Goal: Transaction & Acquisition: Purchase product/service

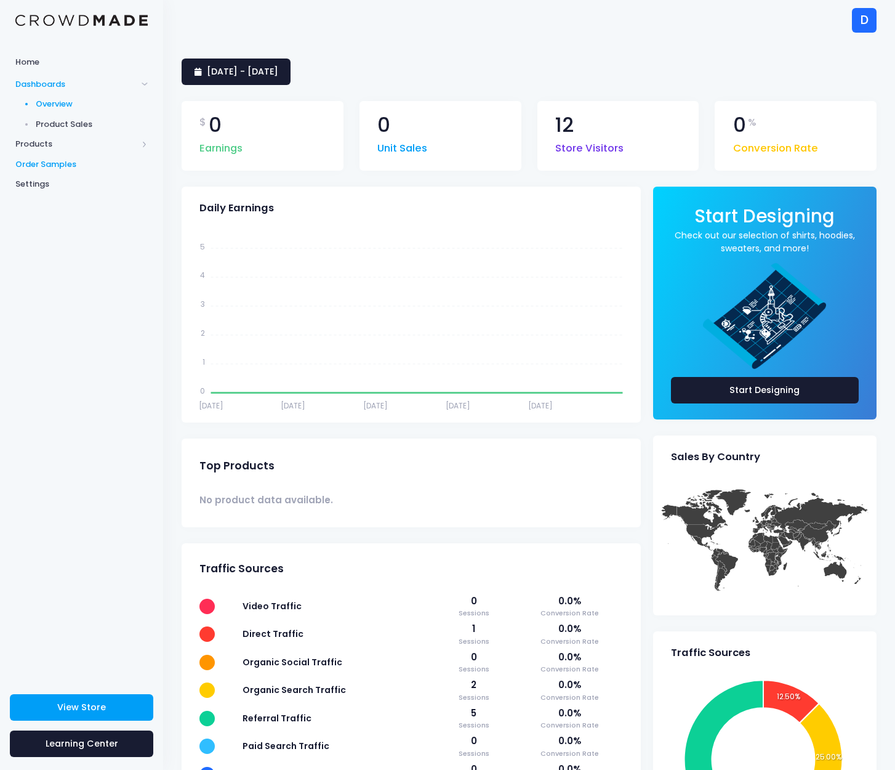
click at [33, 163] on span "Order Samples" at bounding box center [81, 164] width 132 height 12
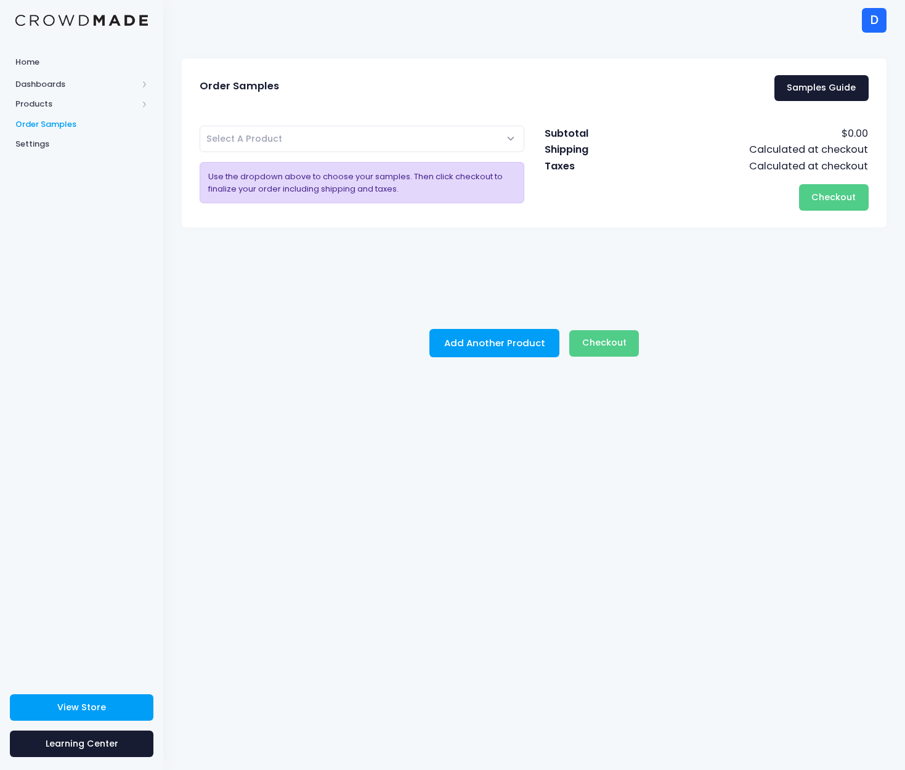
click at [278, 141] on span "Select A Product" at bounding box center [244, 138] width 76 height 12
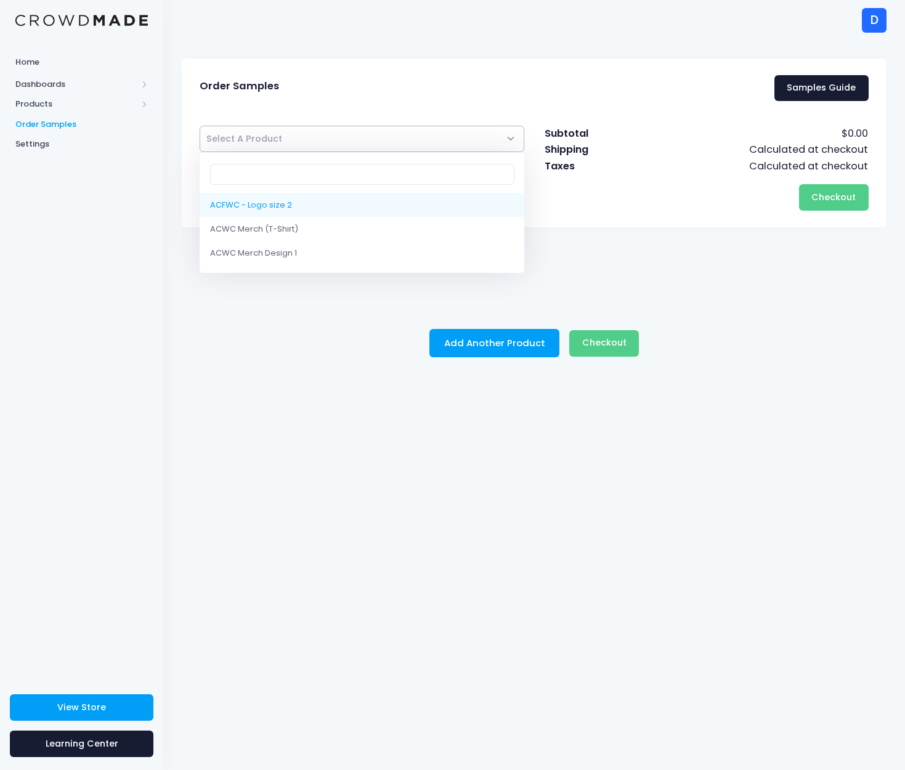
drag, startPoint x: 274, startPoint y: 204, endPoint x: 387, endPoint y: 238, distance: 117.5
select select "10195916357906"
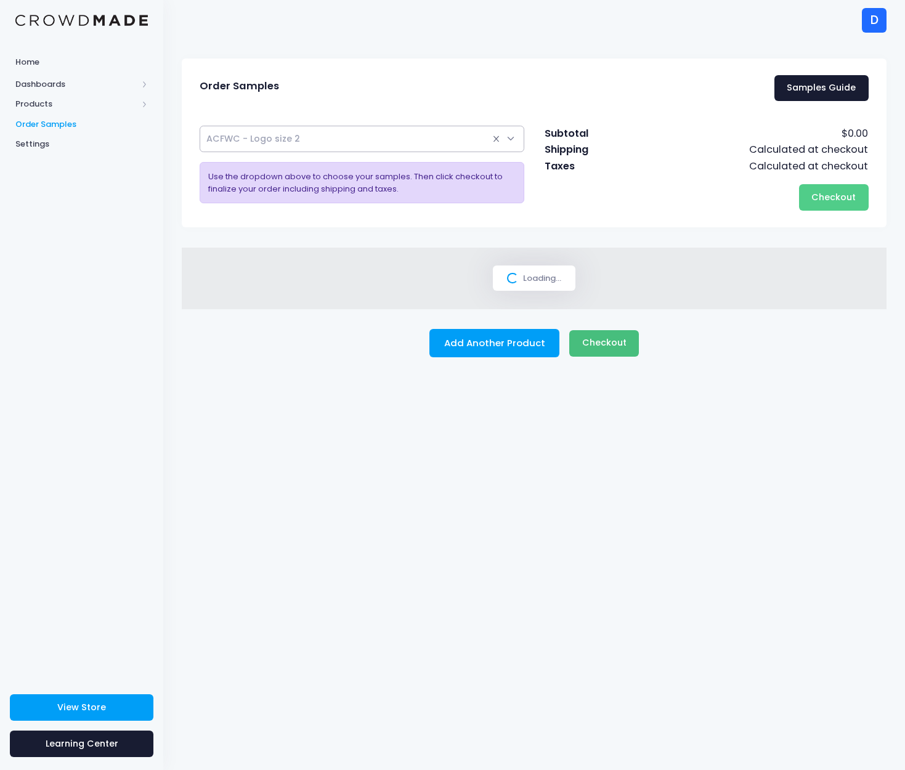
select select
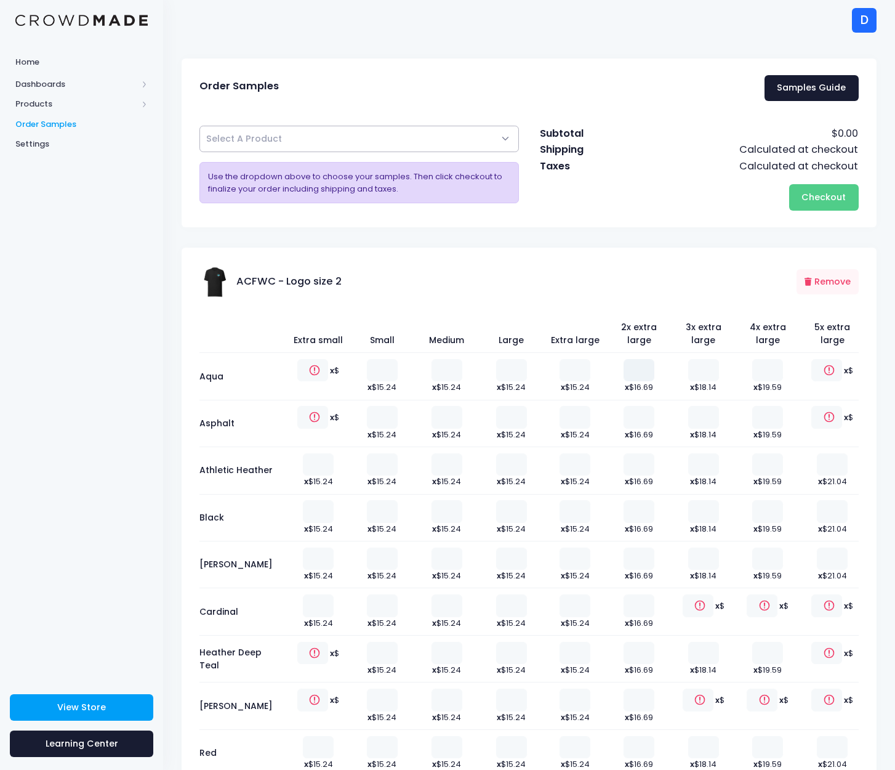
type input "1"
click at [636, 367] on input "1" at bounding box center [639, 370] width 31 height 22
type input "1"
click at [509, 413] on input "1" at bounding box center [511, 417] width 31 height 22
type input "1"
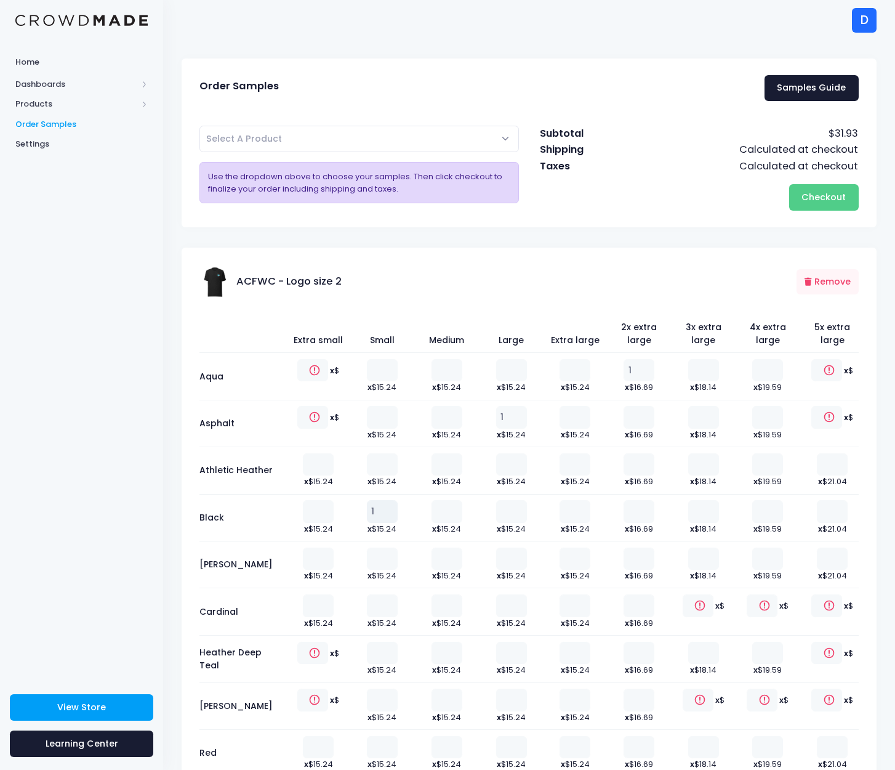
click at [376, 507] on input "1" at bounding box center [382, 511] width 31 height 22
click at [376, 695] on input "1" at bounding box center [382, 699] width 31 height 22
type input "2"
click at [376, 695] on input "2" at bounding box center [382, 699] width 31 height 22
type input "1"
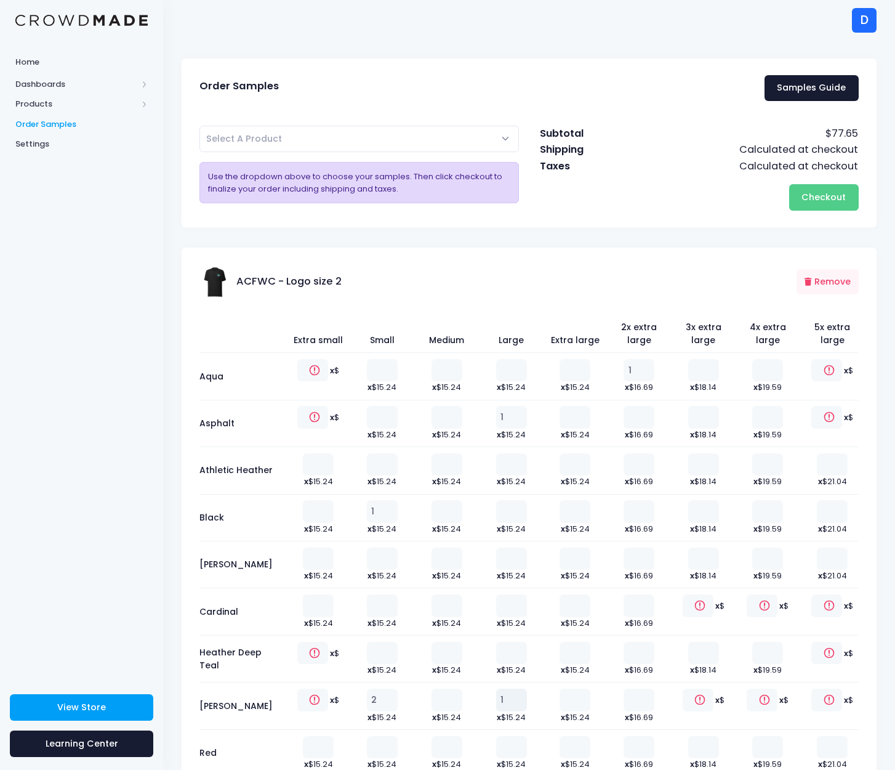
click at [507, 693] on input "1" at bounding box center [511, 699] width 31 height 22
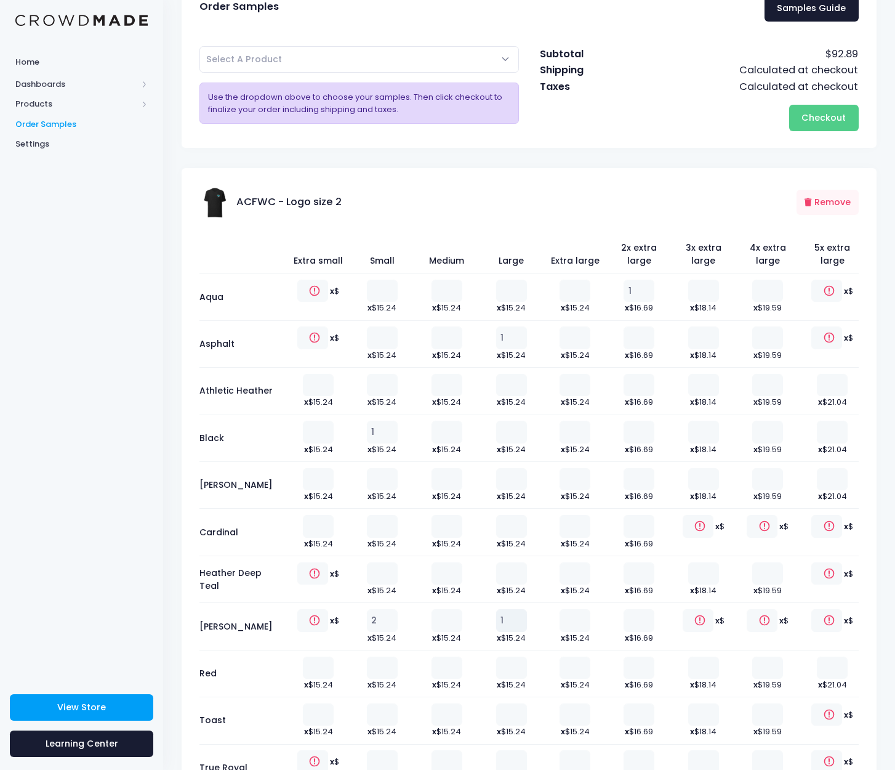
scroll to position [168, 0]
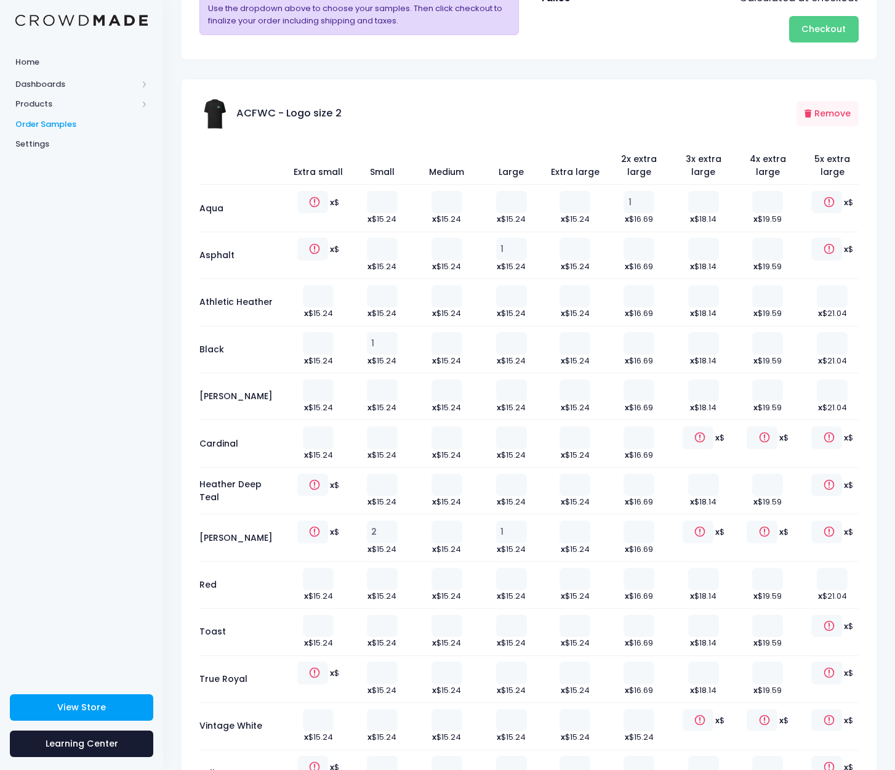
type input "1"
click at [506, 618] on input "1" at bounding box center [511, 626] width 31 height 22
click at [377, 715] on input "0" at bounding box center [382, 720] width 31 height 22
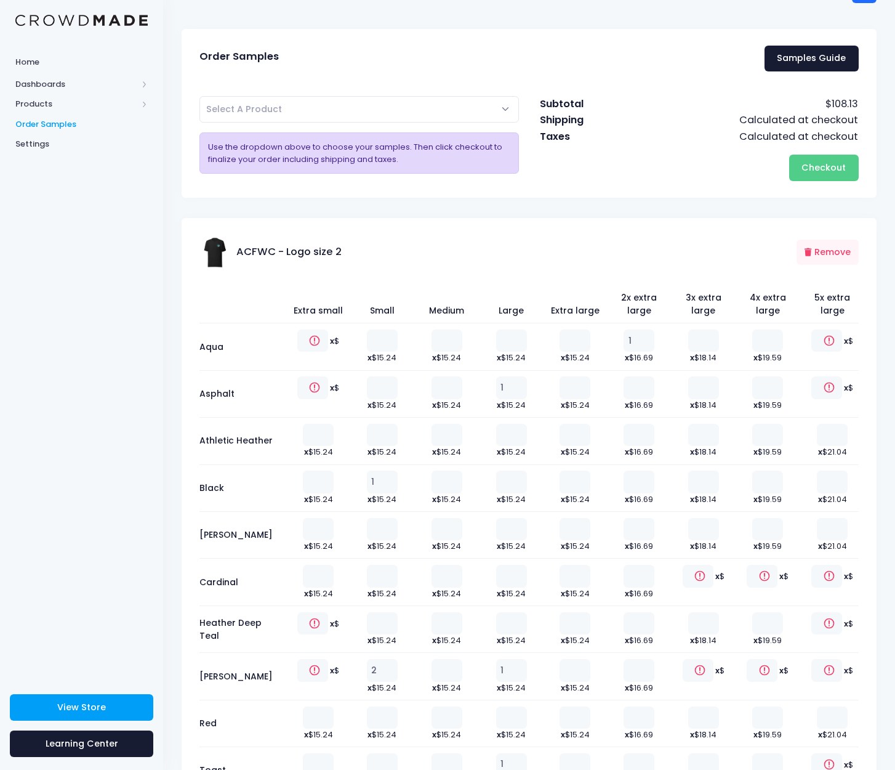
scroll to position [241, 0]
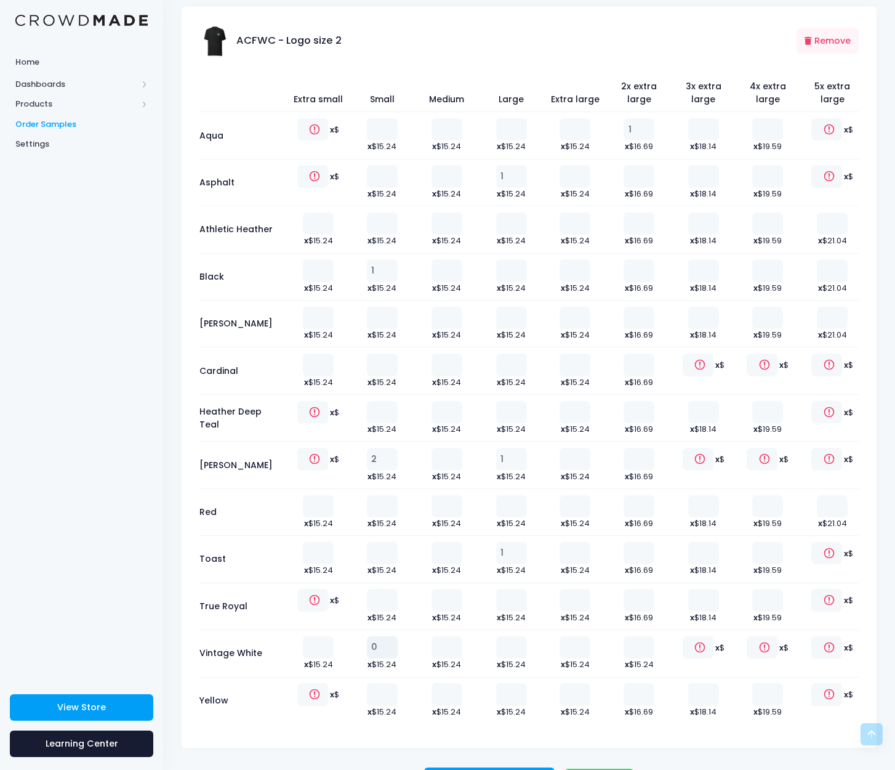
type input "1"
click at [377, 641] on input "1" at bounding box center [382, 647] width 31 height 22
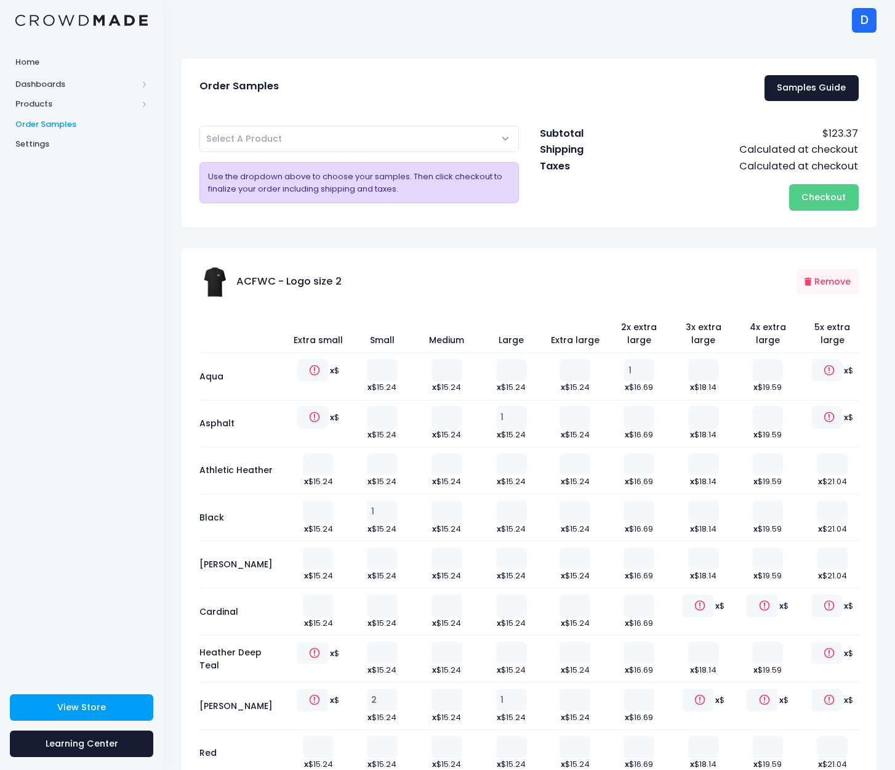
click at [677, 248] on div "ACFWC - Logo size 2 Remove" at bounding box center [529, 273] width 695 height 51
click at [799, 193] on button "Checkout Please wait..." at bounding box center [824, 197] width 70 height 26
click at [857, 24] on div "D" at bounding box center [864, 20] width 25 height 25
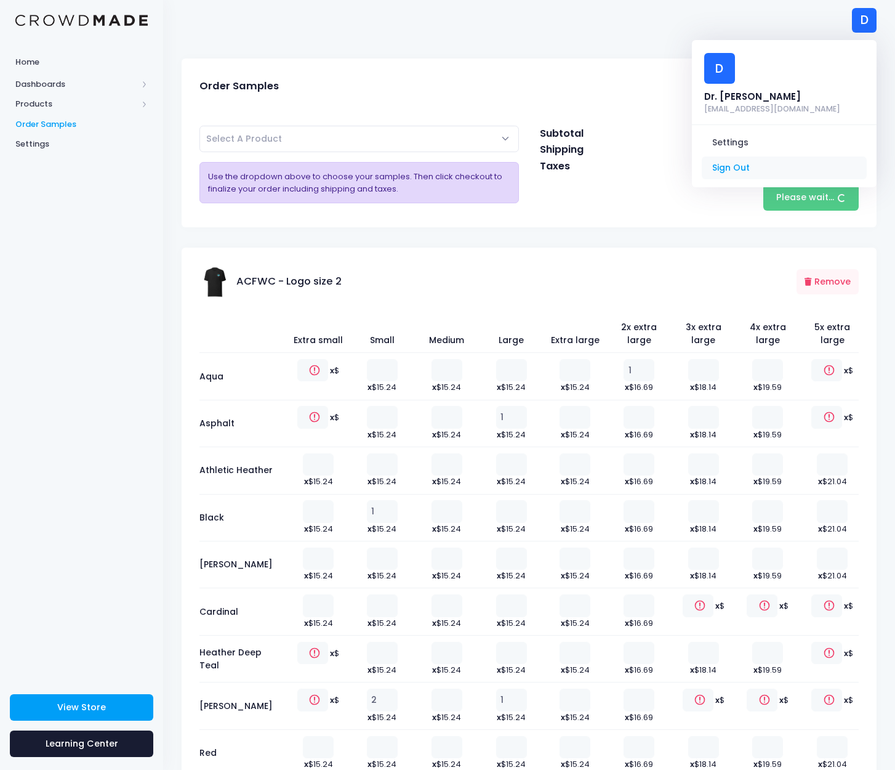
click at [783, 156] on link "Sign Out" at bounding box center [784, 167] width 165 height 23
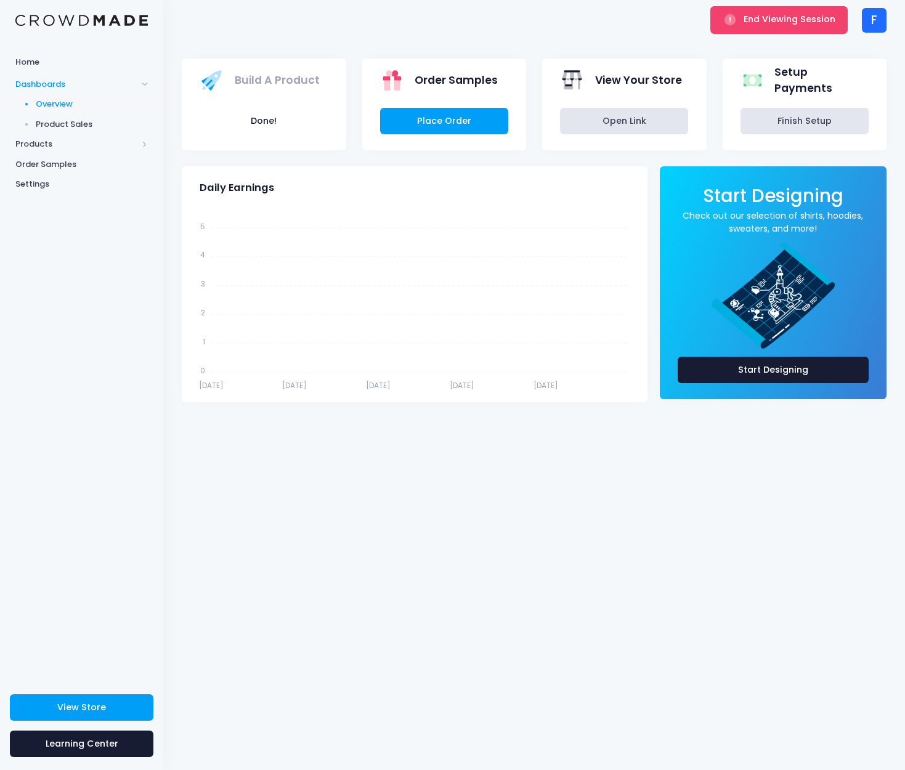
click at [881, 22] on div "F" at bounding box center [874, 20] width 25 height 25
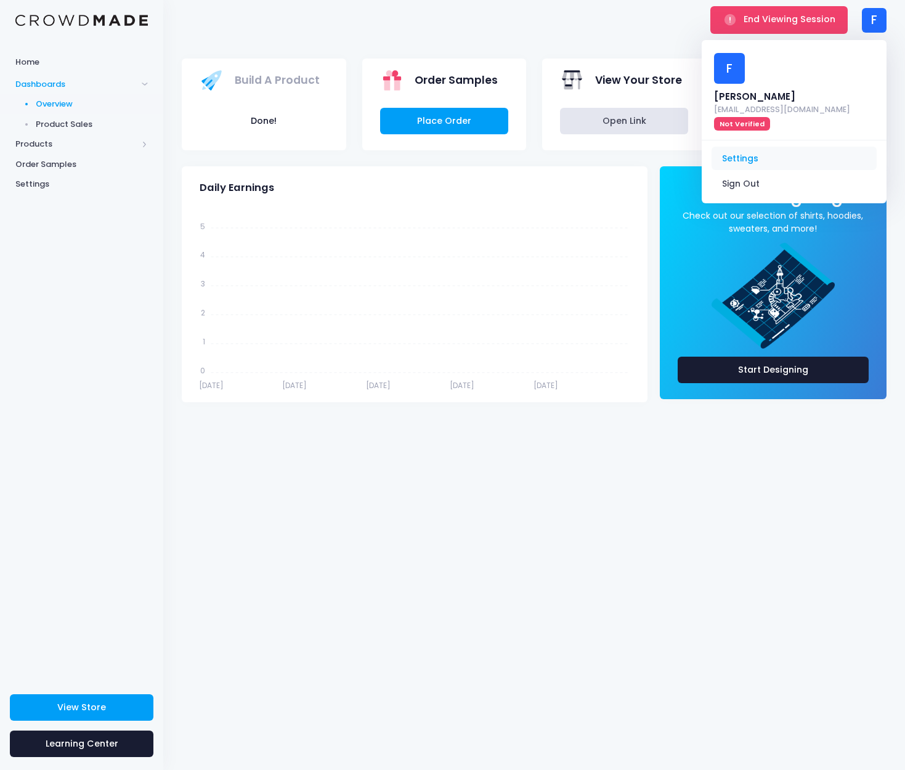
click at [746, 147] on link "Settings" at bounding box center [793, 158] width 165 height 23
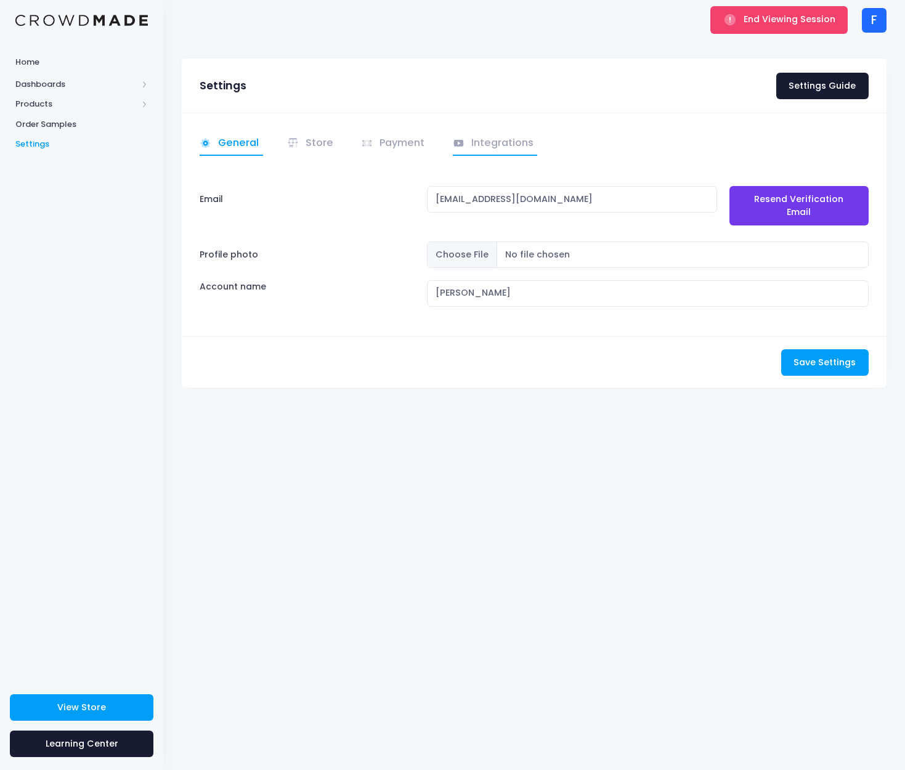
click at [479, 137] on link "Integrations" at bounding box center [495, 144] width 85 height 24
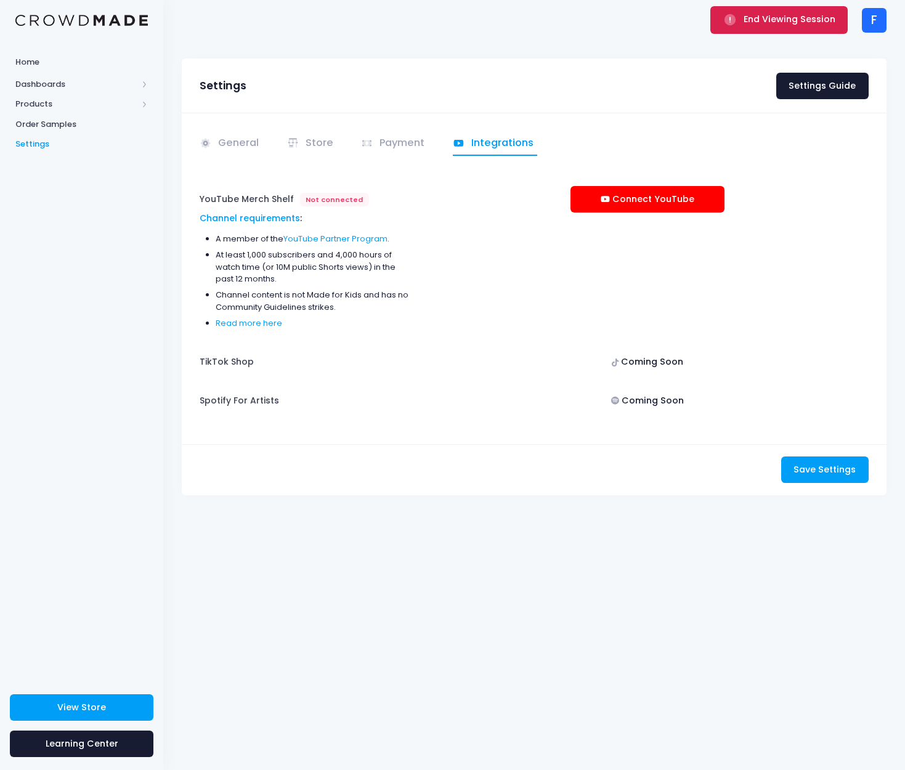
click at [789, 18] on span "End Viewing Session" at bounding box center [789, 19] width 92 height 12
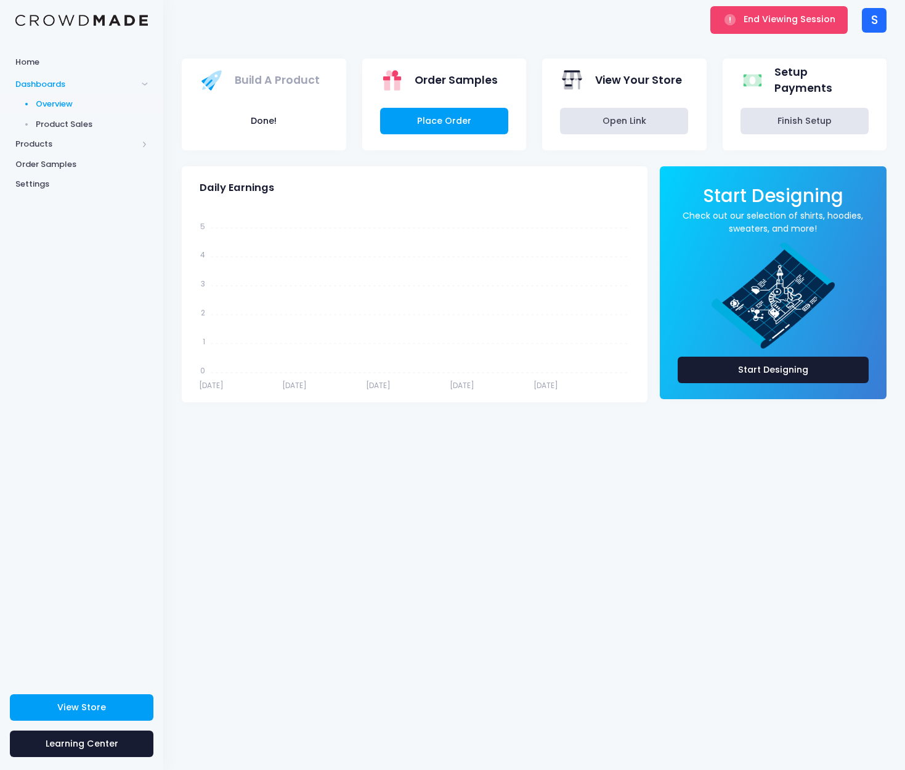
click at [884, 20] on div "S" at bounding box center [874, 20] width 25 height 25
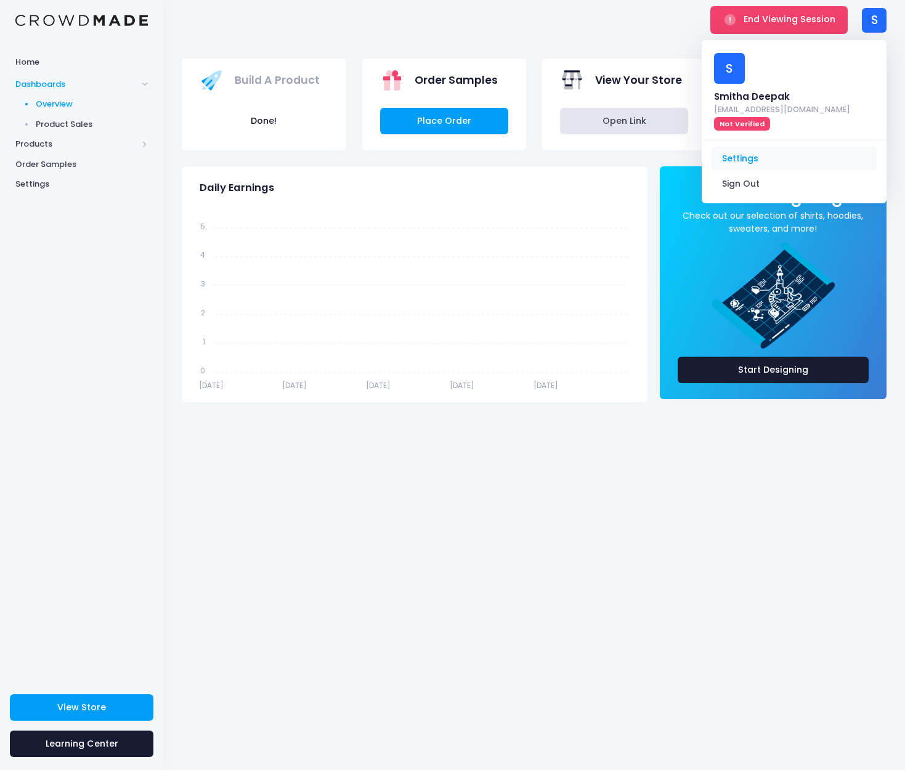
click at [782, 147] on link "Settings" at bounding box center [793, 158] width 165 height 23
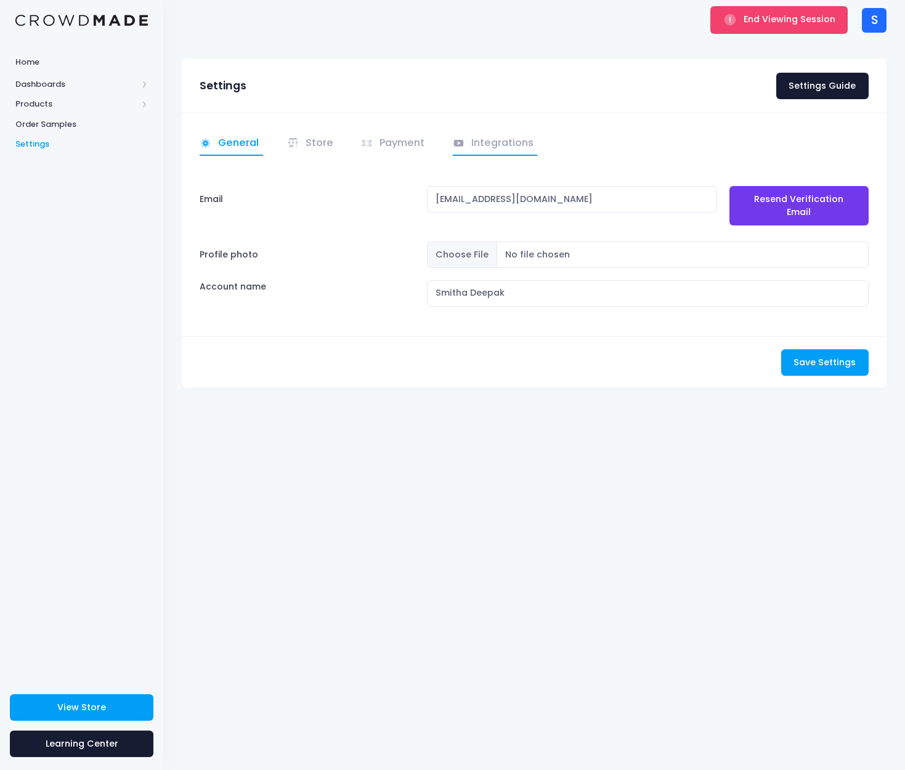
click at [486, 142] on link "Integrations" at bounding box center [495, 144] width 85 height 24
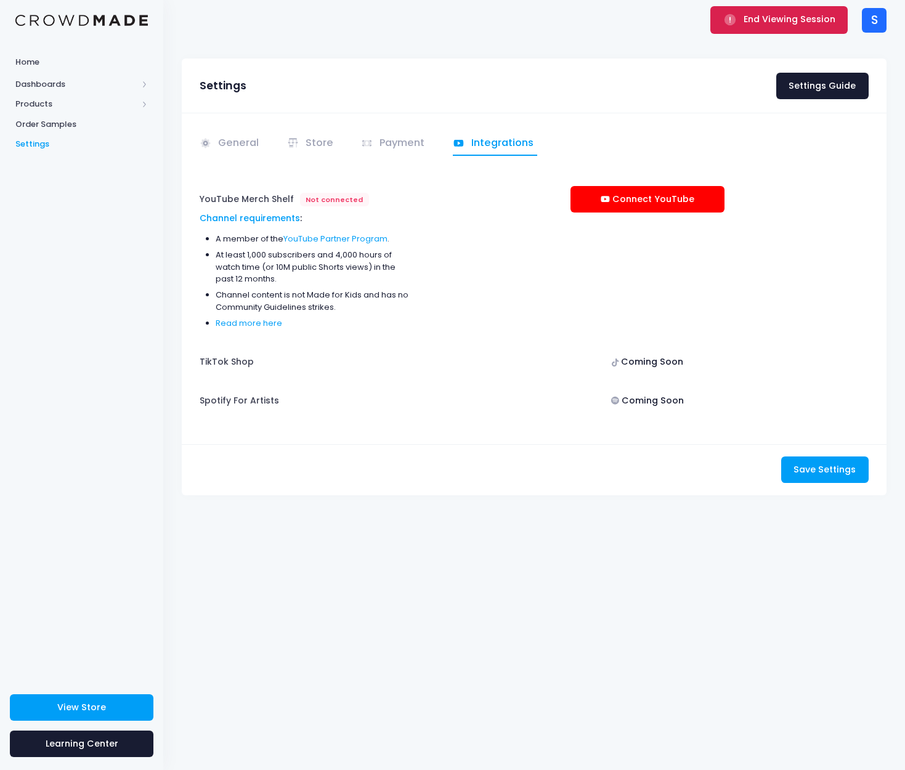
click at [752, 25] on button "End Viewing Session" at bounding box center [778, 19] width 137 height 27
